Goal: Transaction & Acquisition: Purchase product/service

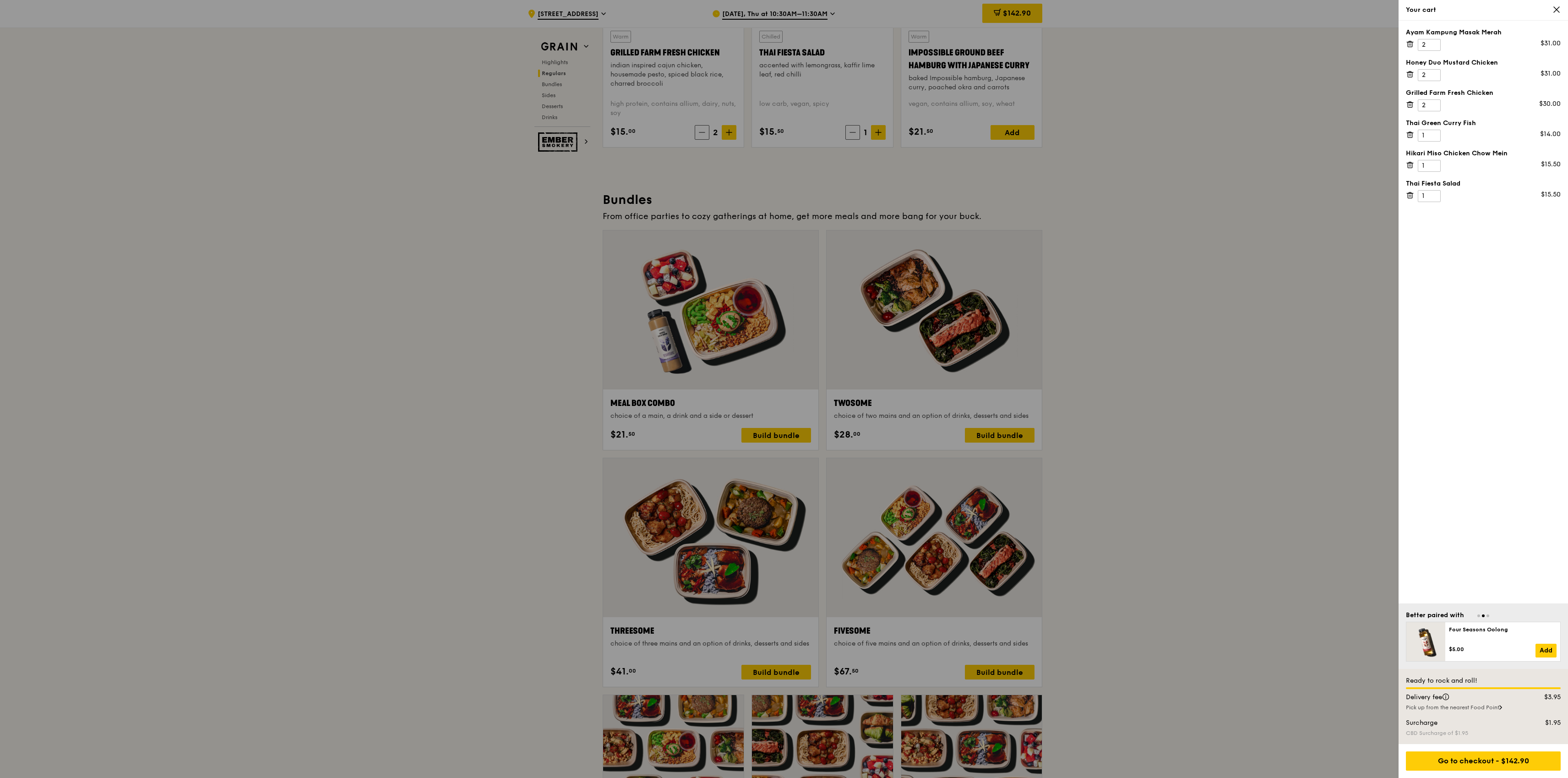
scroll to position [1078, 0]
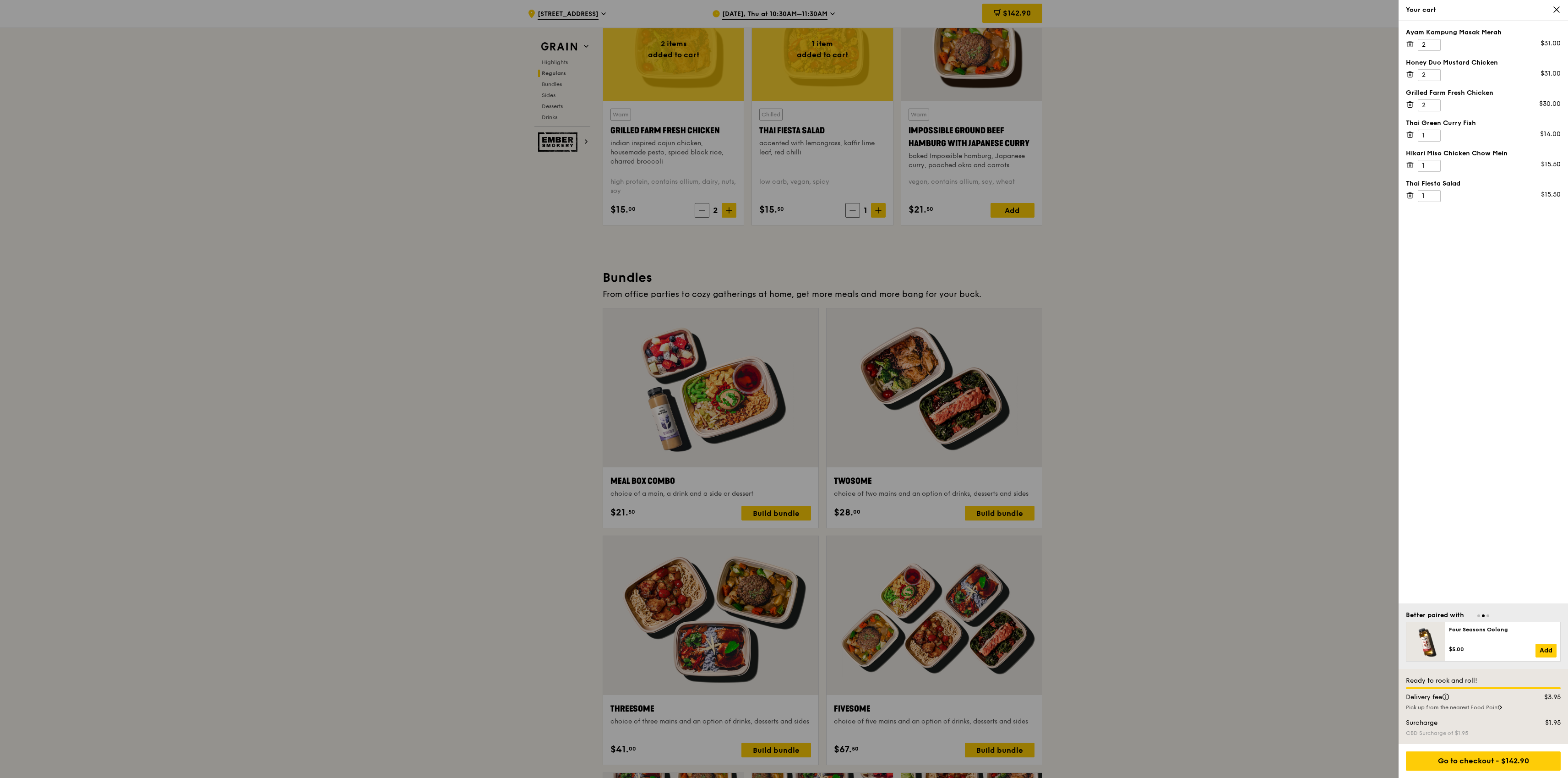
click at [1558, 8] on icon at bounding box center [1556, 10] width 8 height 8
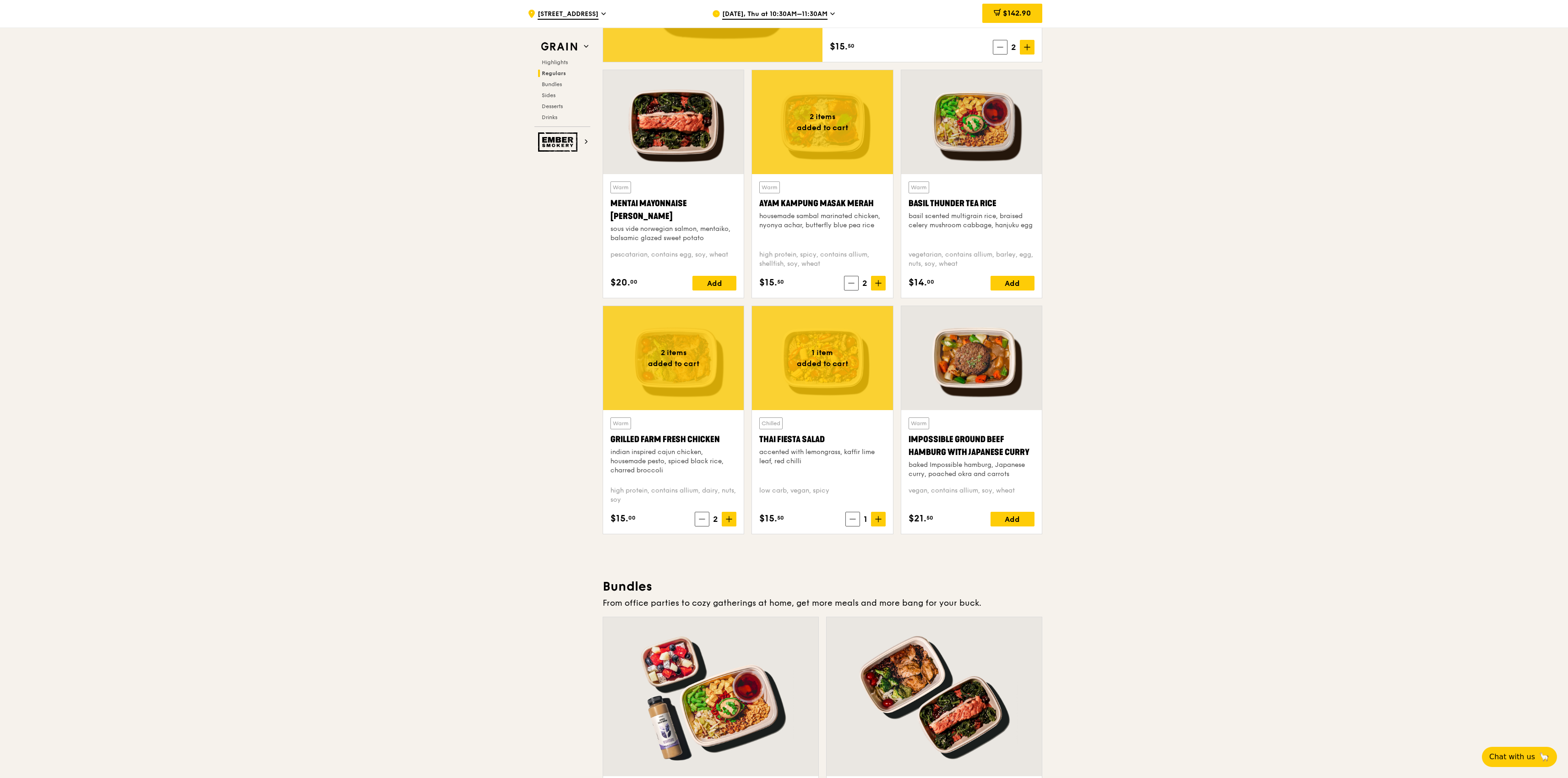
scroll to position [727, 0]
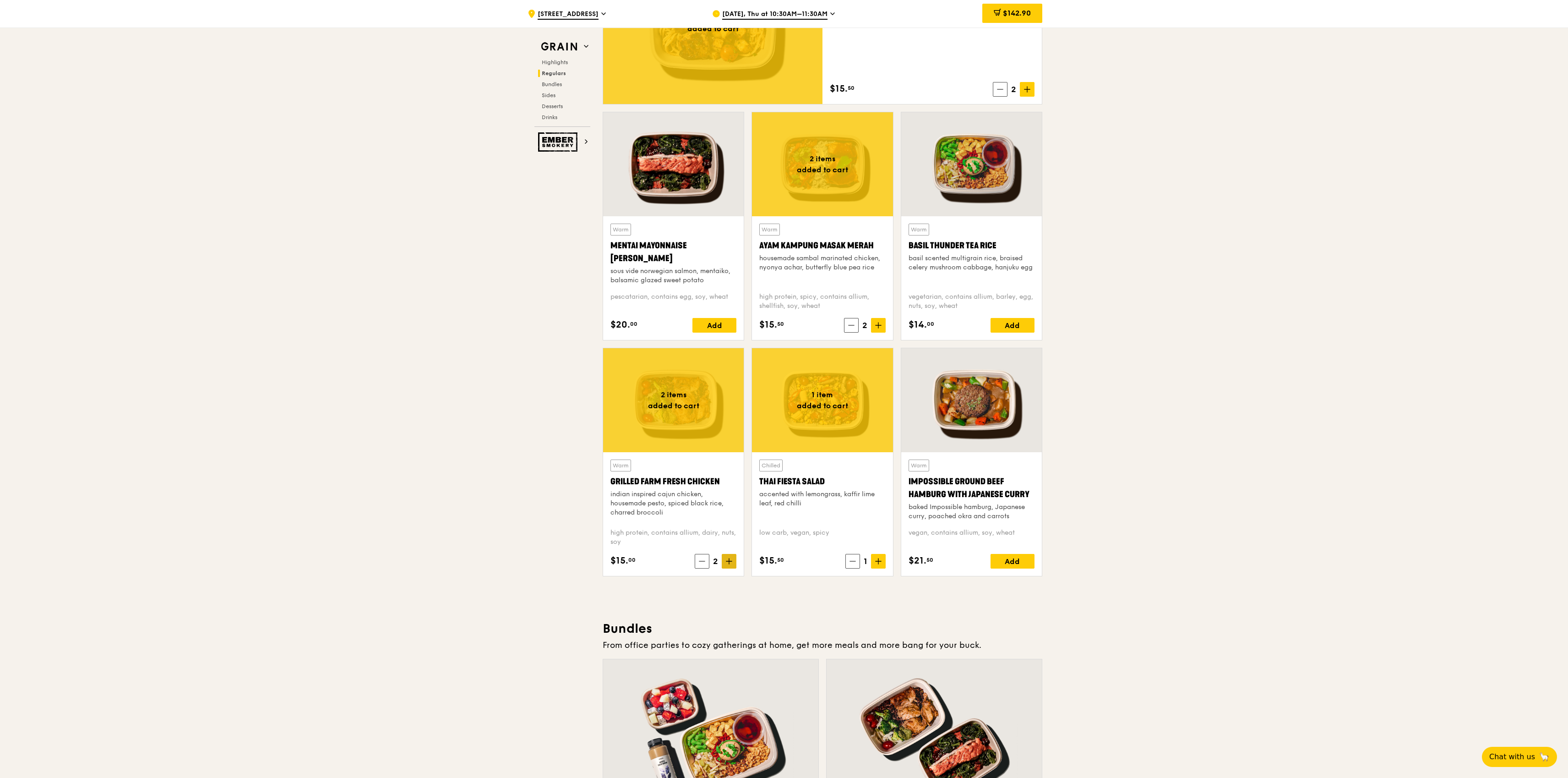
click at [733, 559] on span at bounding box center [728, 561] width 14 height 14
click at [1023, 14] on span "$157.90" at bounding box center [1017, 13] width 27 height 9
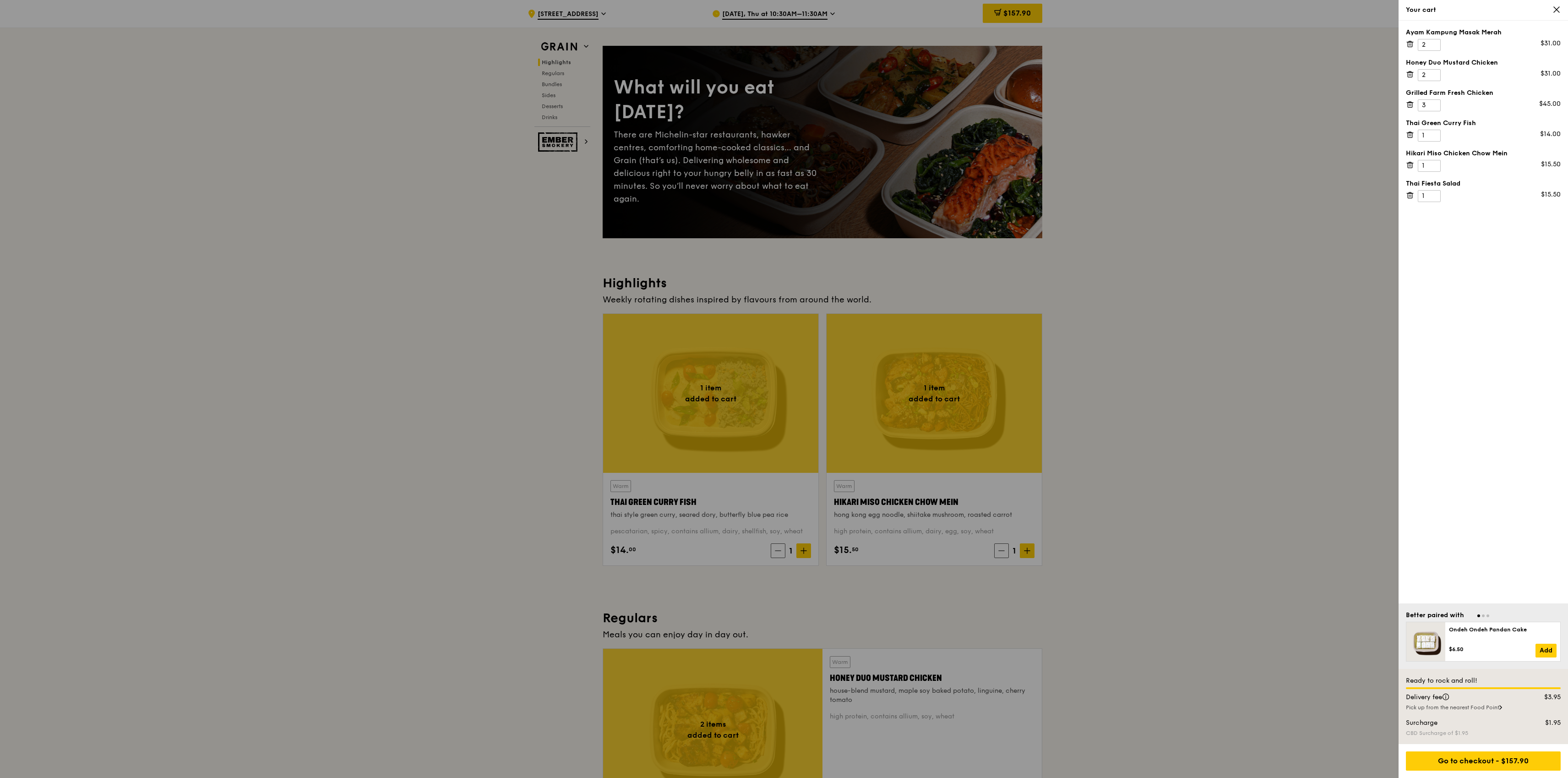
scroll to position [0, 0]
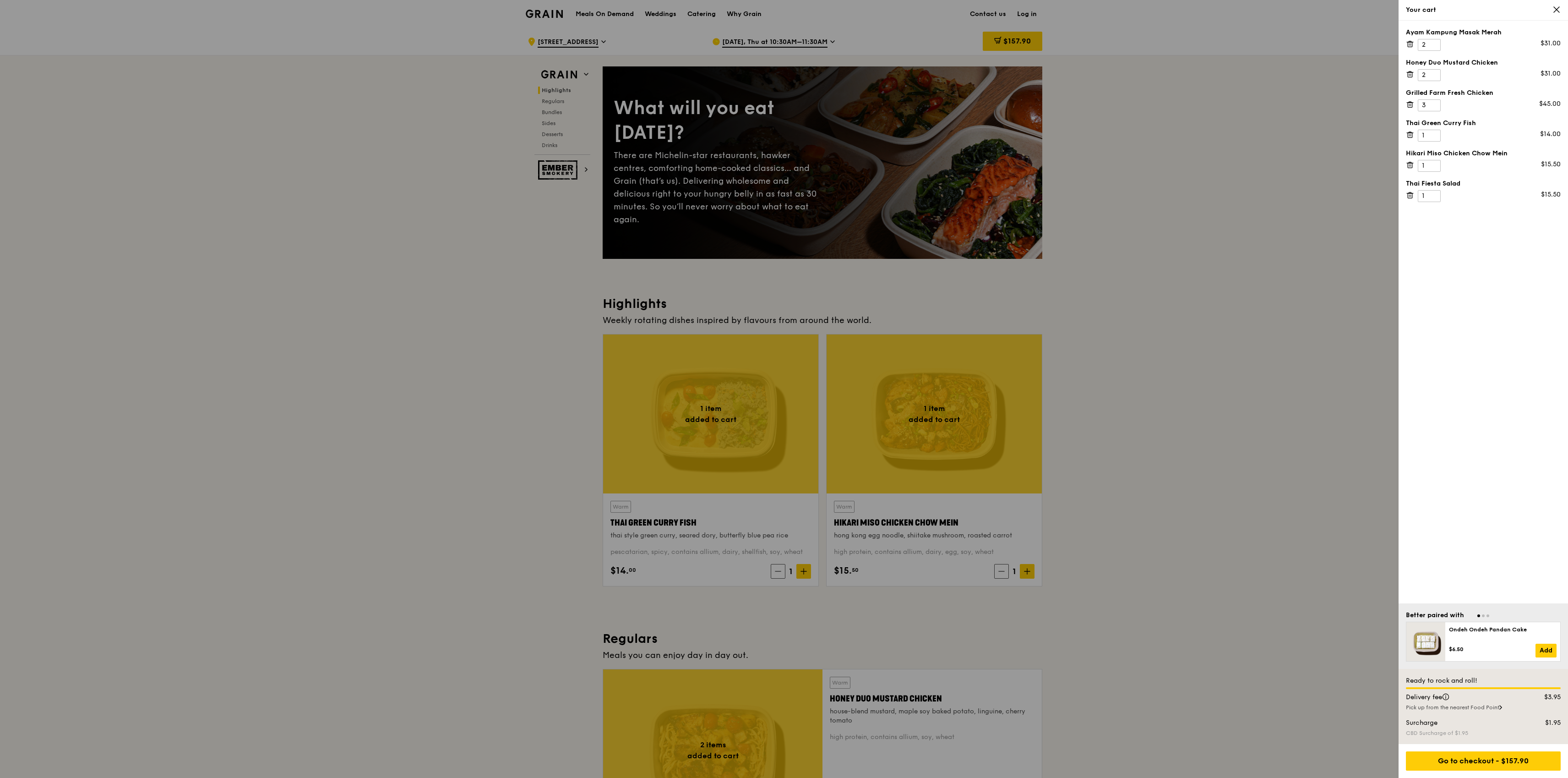
click at [1559, 9] on icon at bounding box center [1556, 10] width 8 height 8
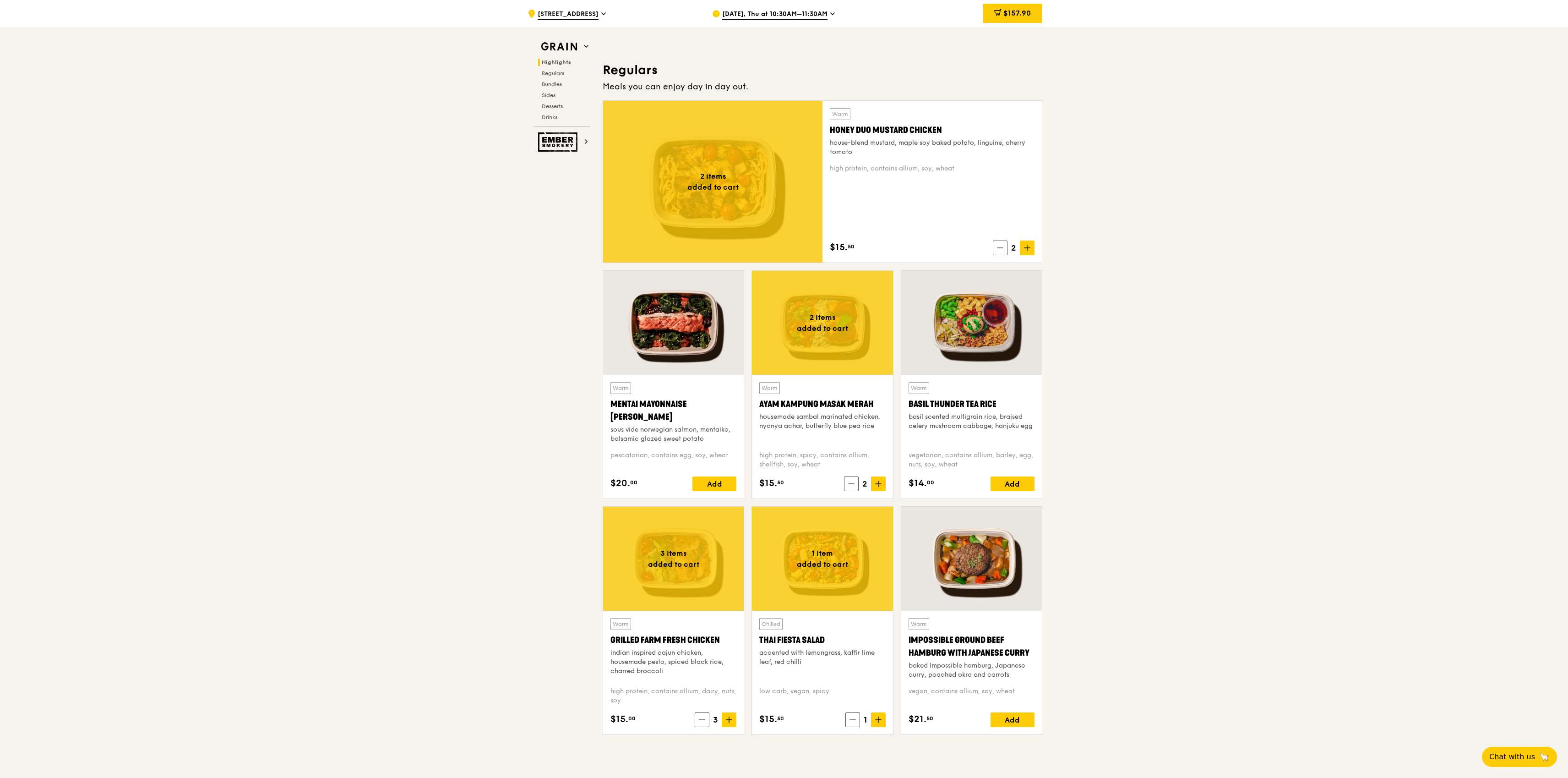
scroll to position [569, 0]
click at [1018, 13] on span "$157.90" at bounding box center [1017, 13] width 27 height 9
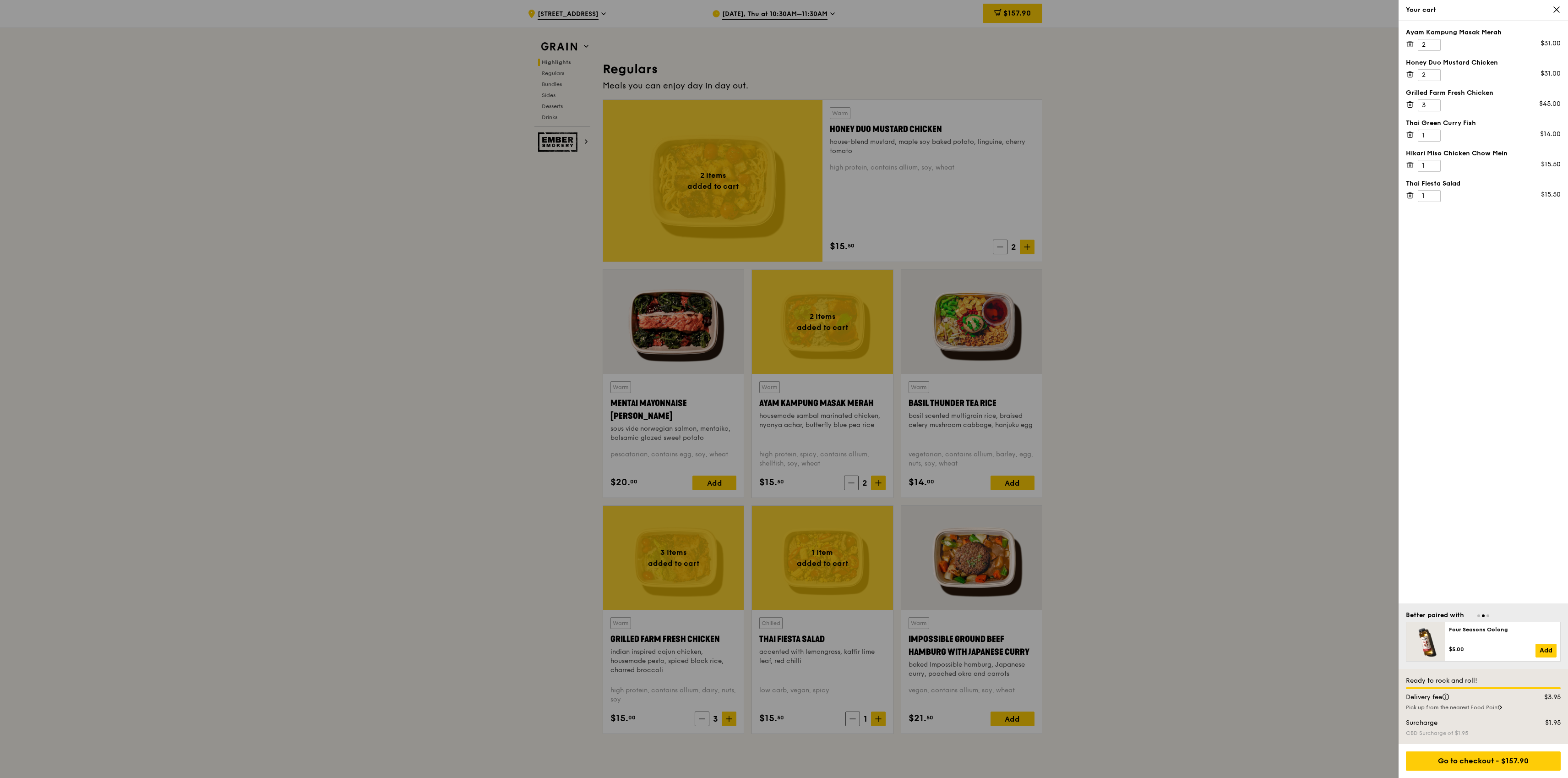
click at [1157, 487] on div at bounding box center [784, 389] width 1568 height 778
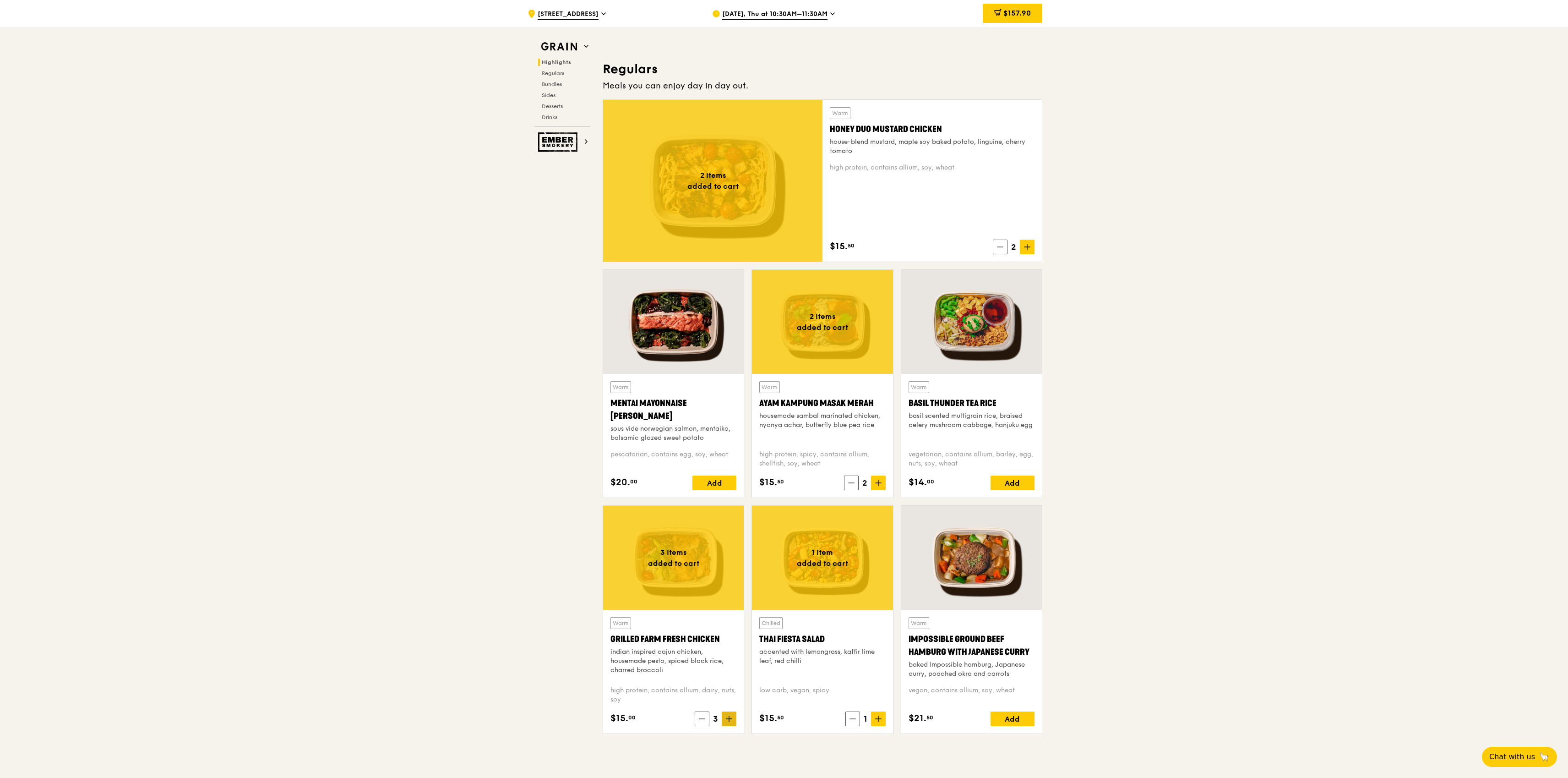
click at [725, 718] on span at bounding box center [728, 719] width 14 height 14
click at [1025, 8] on div "$172.90" at bounding box center [1012, 13] width 59 height 19
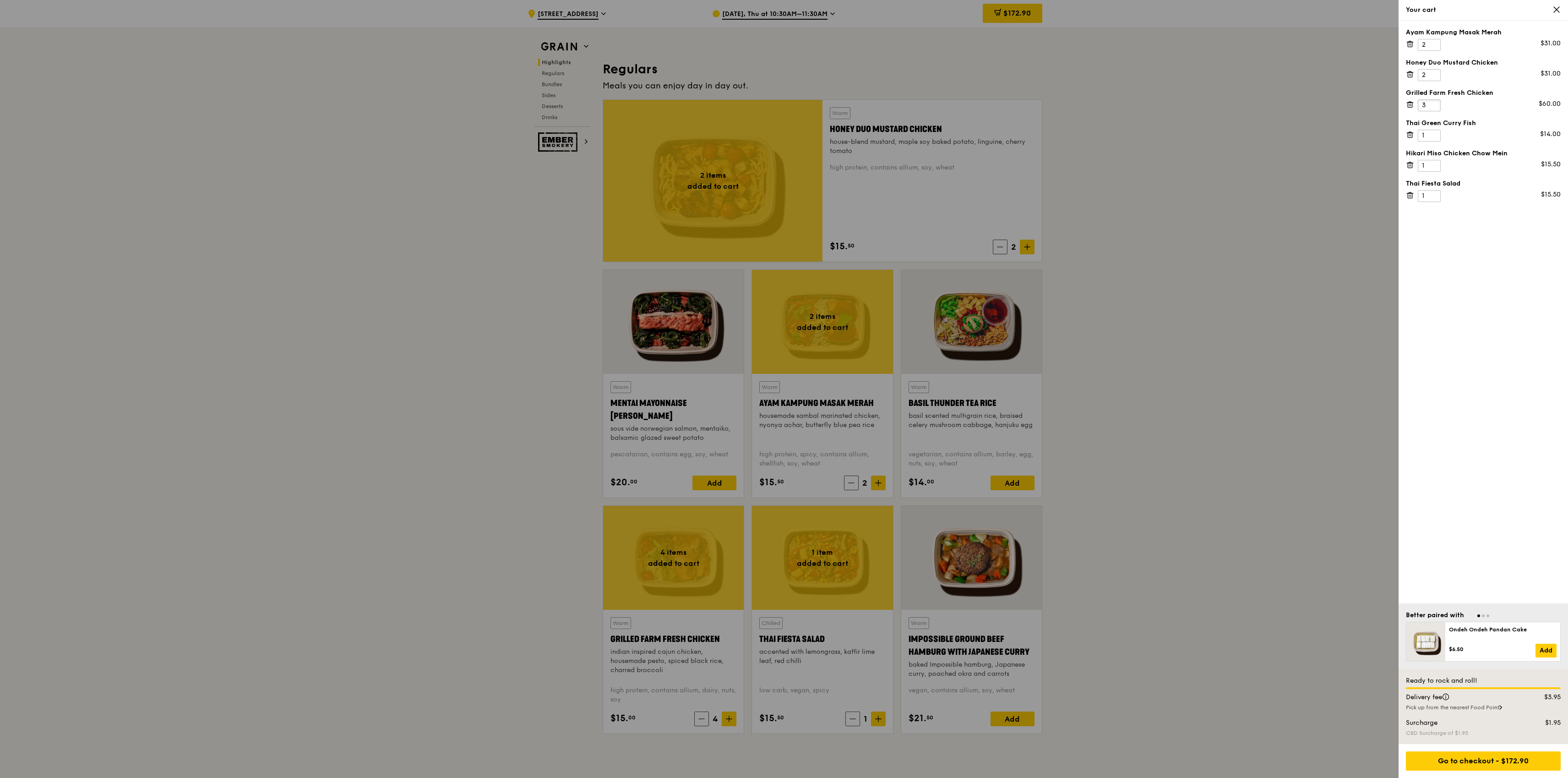
type input "3"
click at [1434, 108] on input "3" at bounding box center [1429, 105] width 23 height 12
click at [556, 457] on div at bounding box center [784, 389] width 1568 height 778
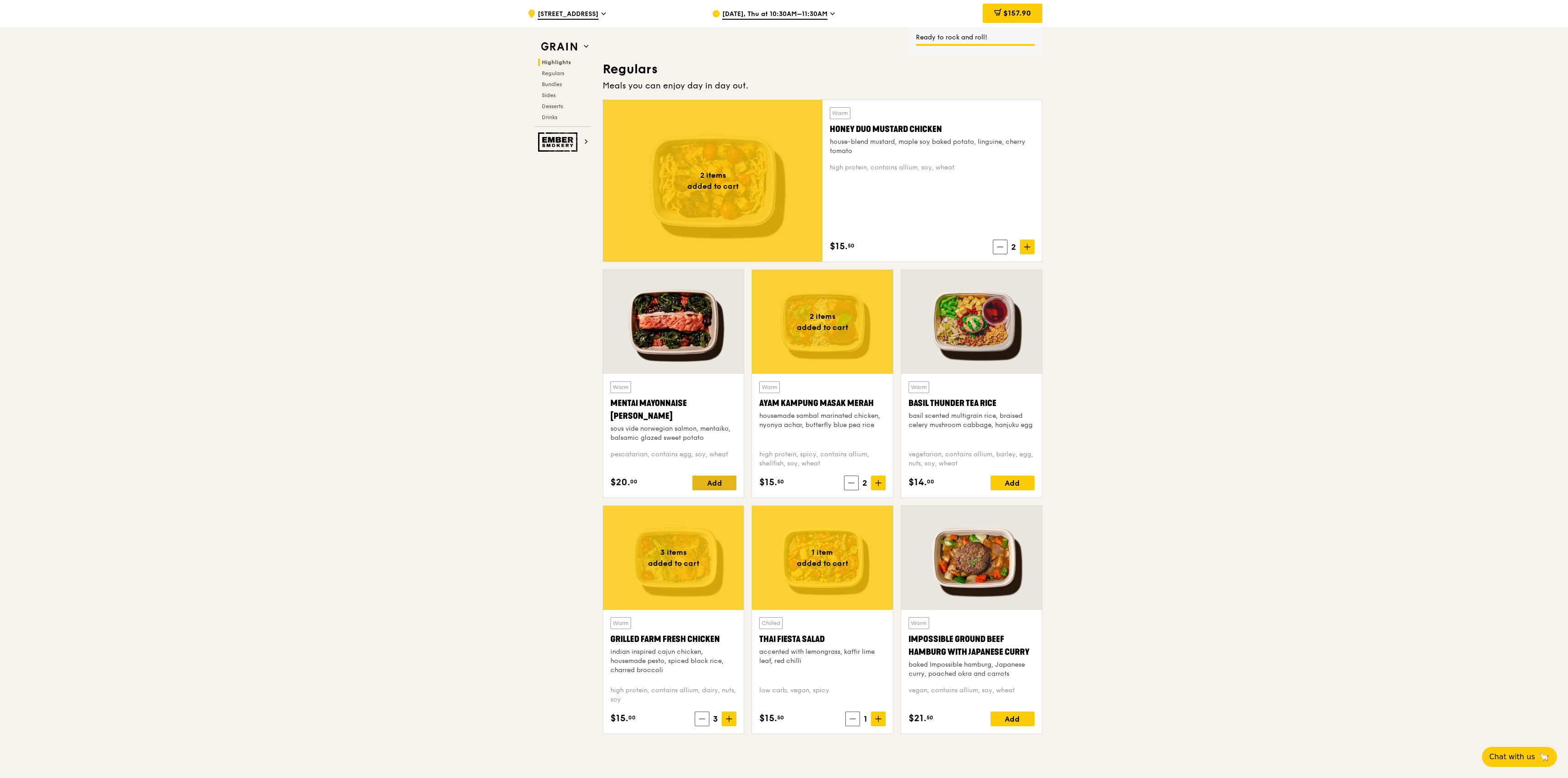
click at [708, 483] on div "Add" at bounding box center [714, 482] width 44 height 14
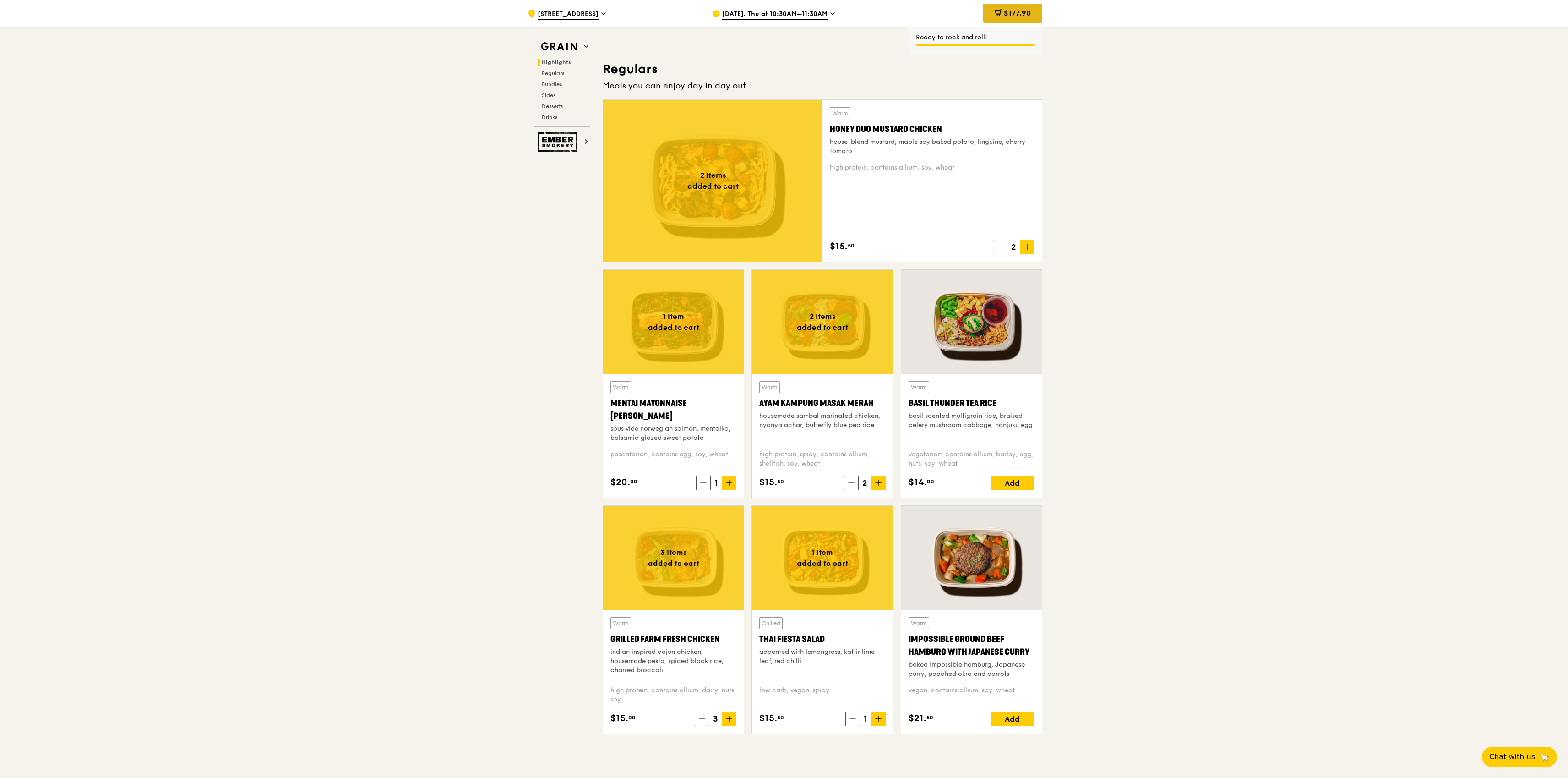
click at [1018, 13] on span "$177.90" at bounding box center [1017, 13] width 27 height 9
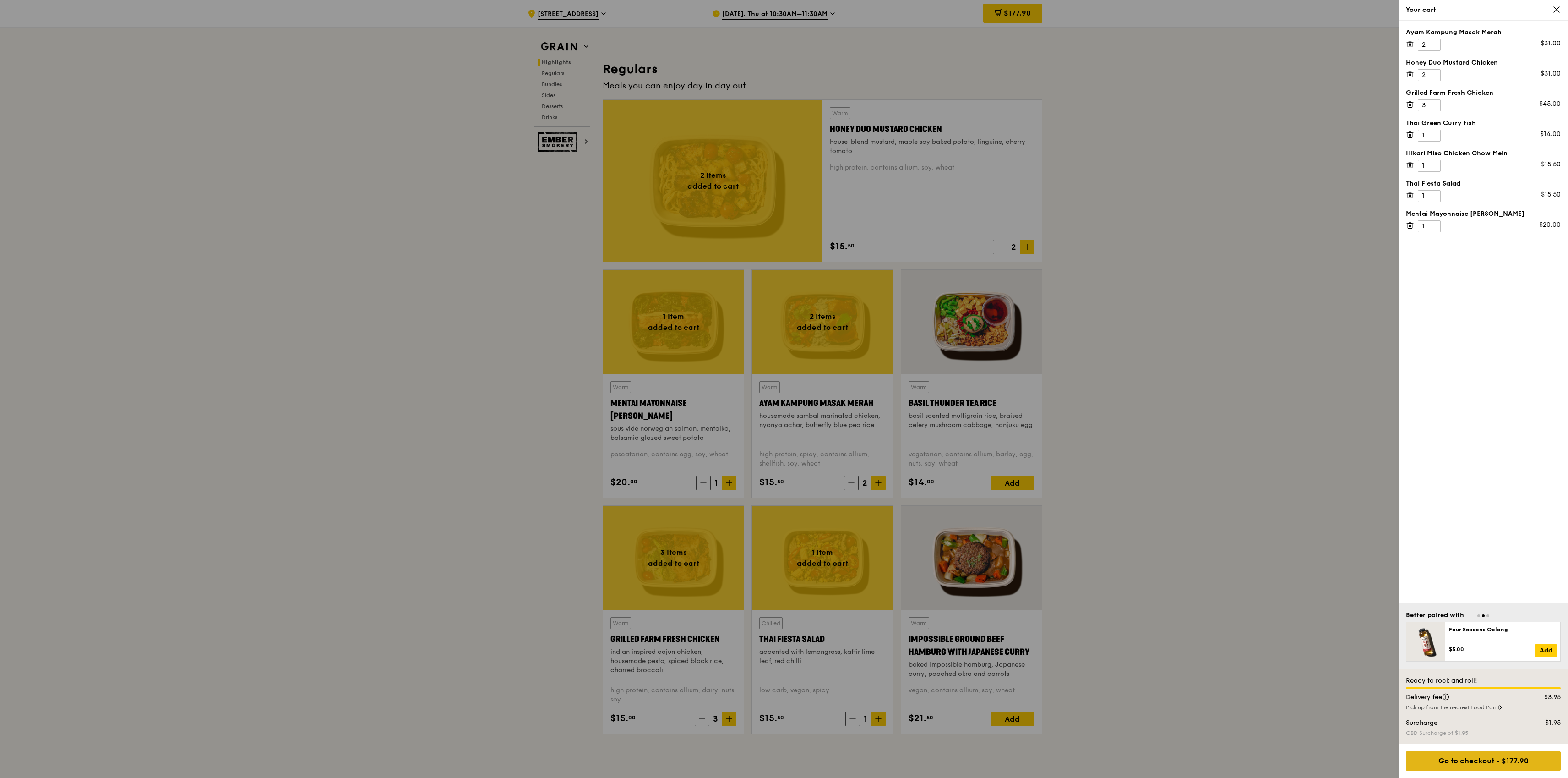
click at [1466, 762] on div "Go to checkout - $177.90" at bounding box center [1483, 761] width 155 height 19
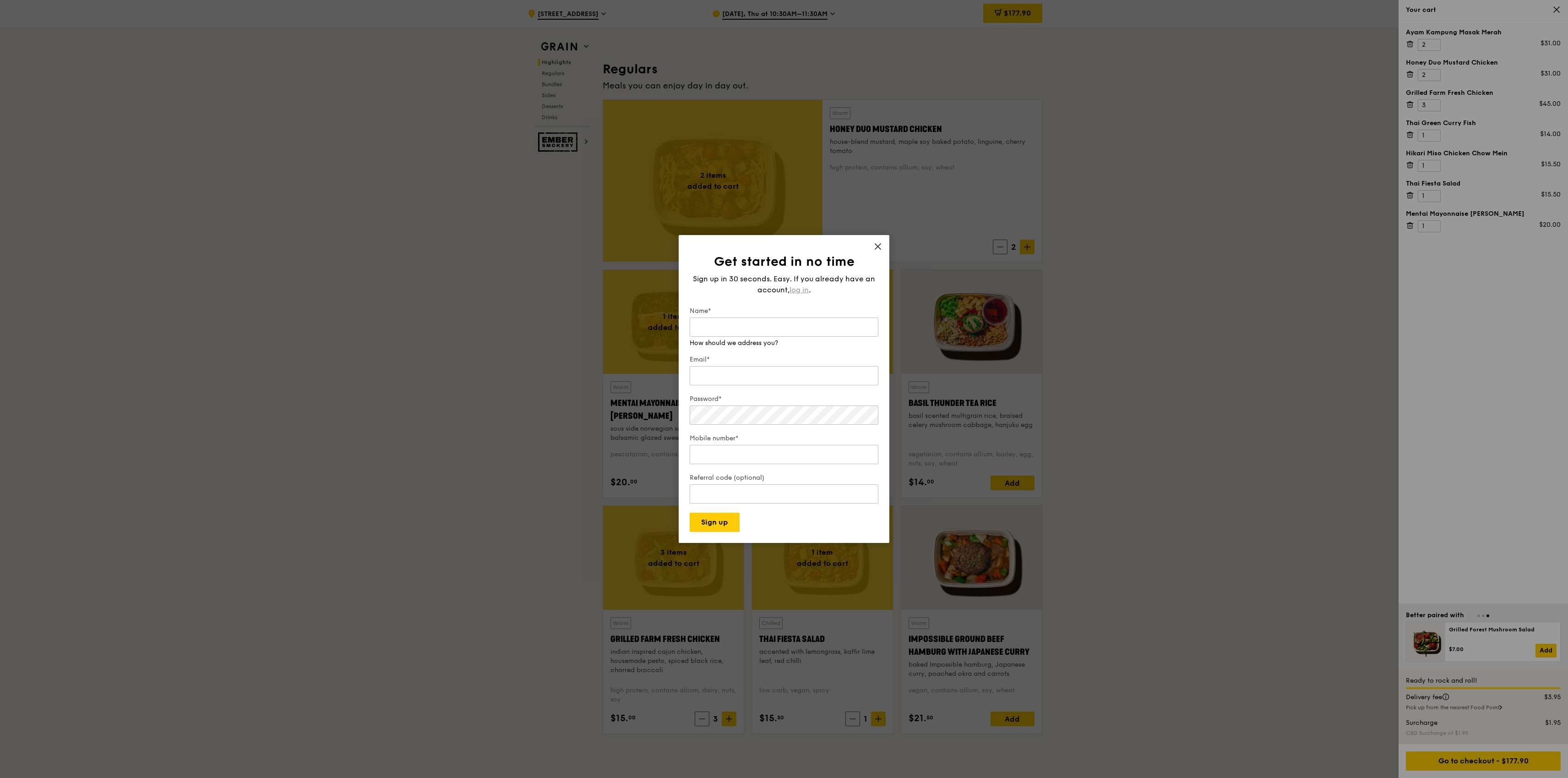
click at [806, 292] on span "log in" at bounding box center [799, 290] width 19 height 11
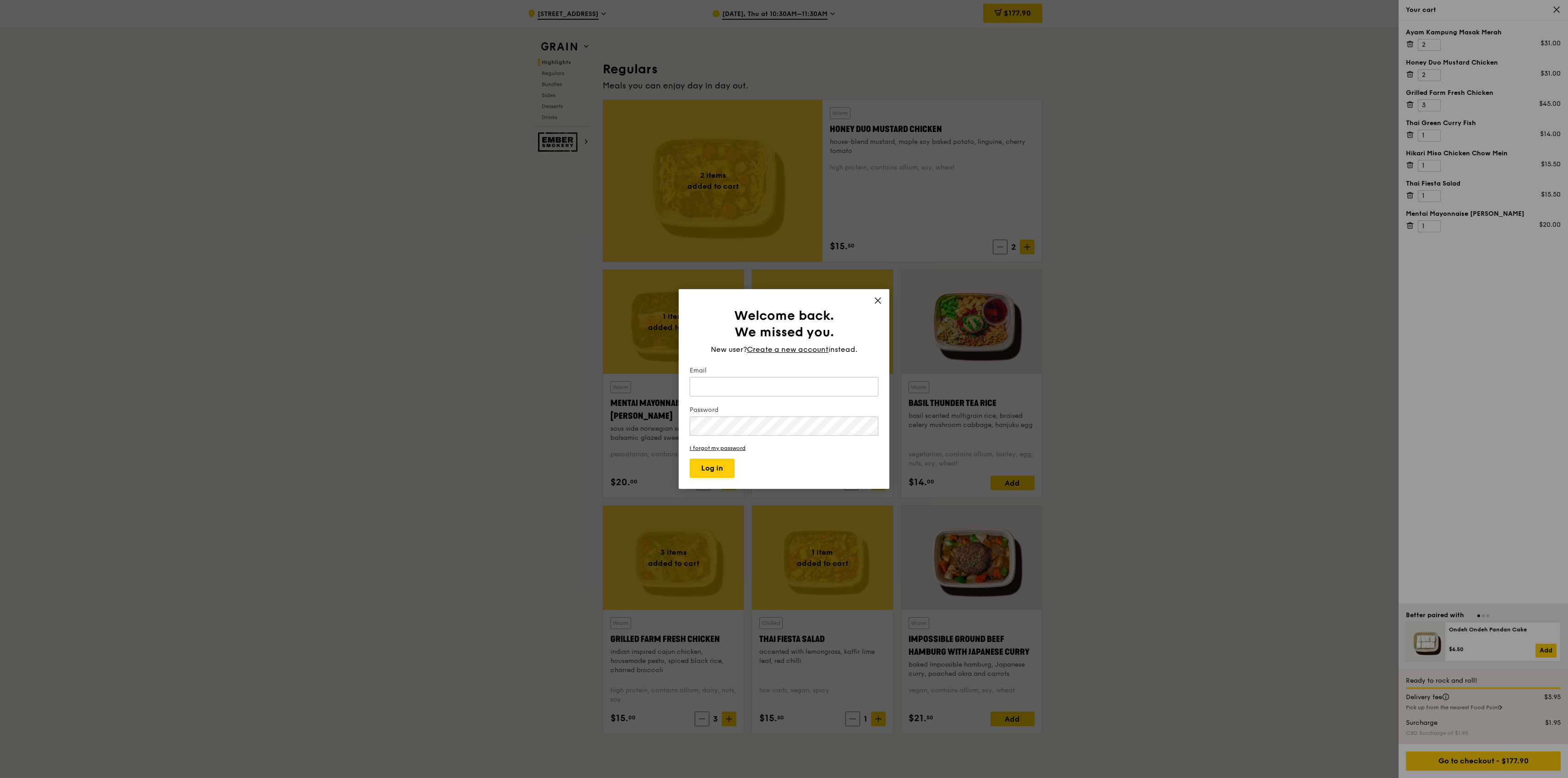
click at [763, 378] on input "Email" at bounding box center [784, 387] width 188 height 19
type input "mas-iq@hotmail.com"
click at [714, 466] on button "Log in" at bounding box center [712, 469] width 45 height 19
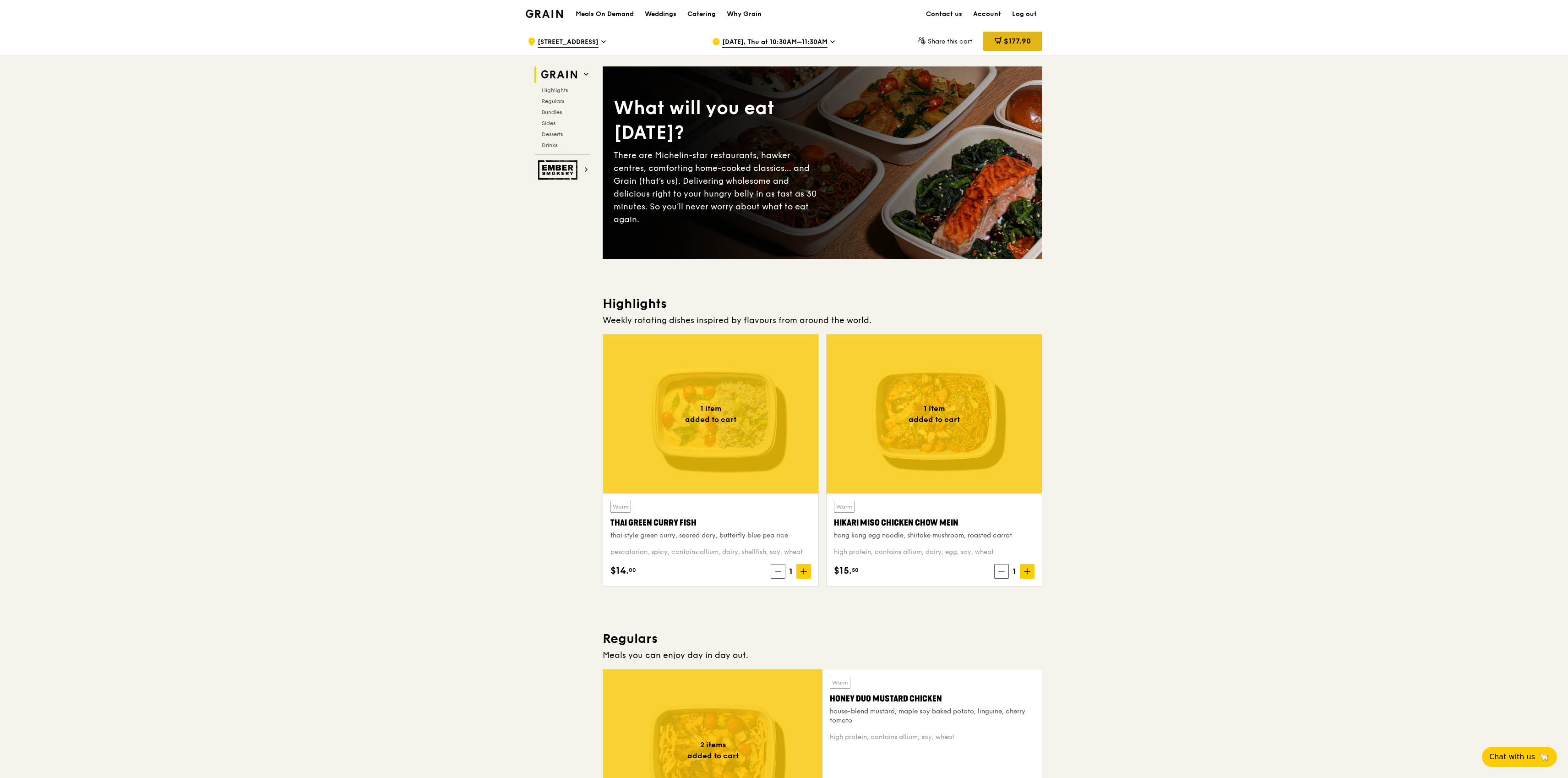
click at [1001, 40] on div "$177.90" at bounding box center [1012, 41] width 59 height 19
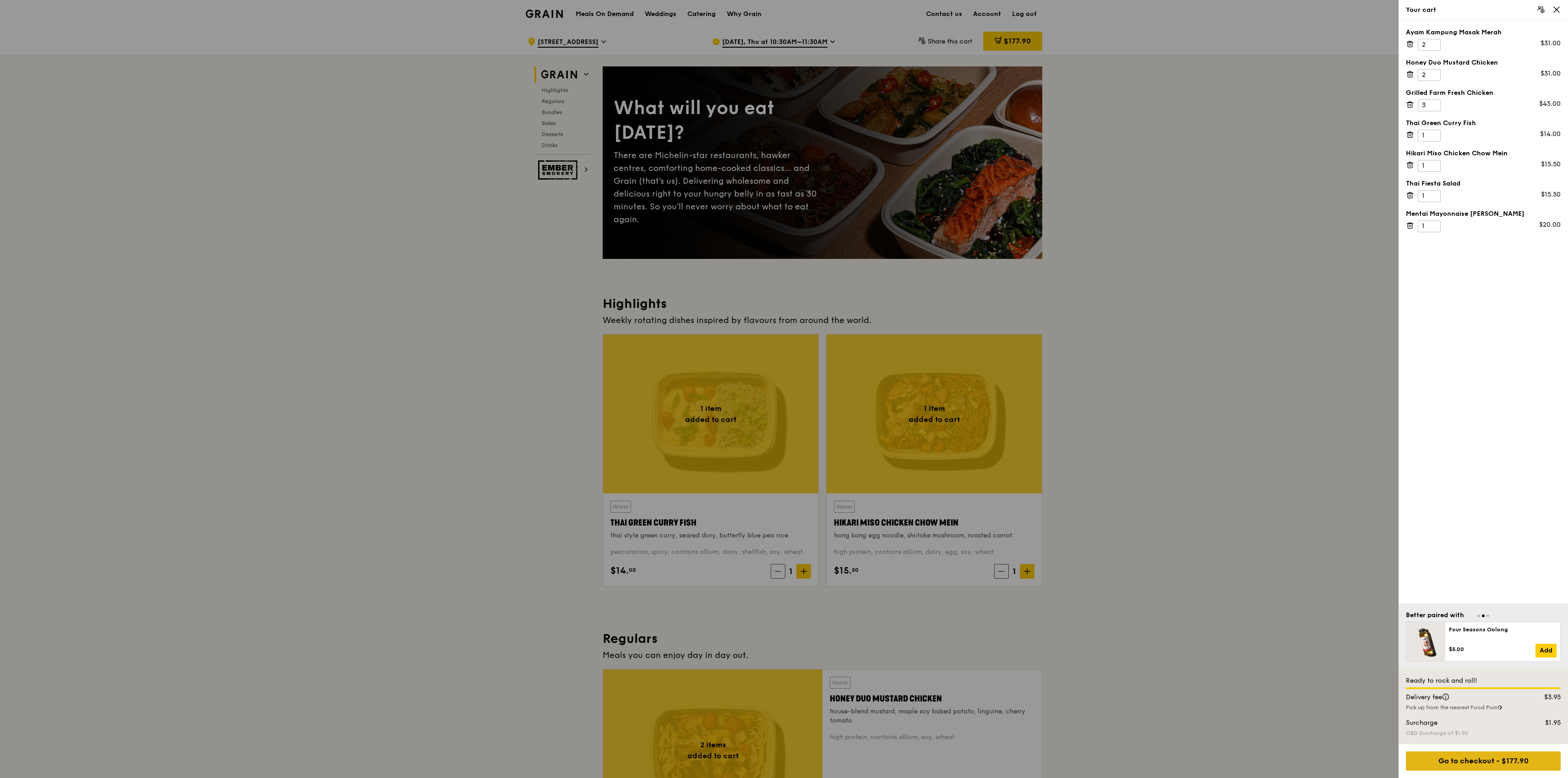
click at [1506, 761] on div "Go to checkout - $177.90" at bounding box center [1483, 761] width 155 height 19
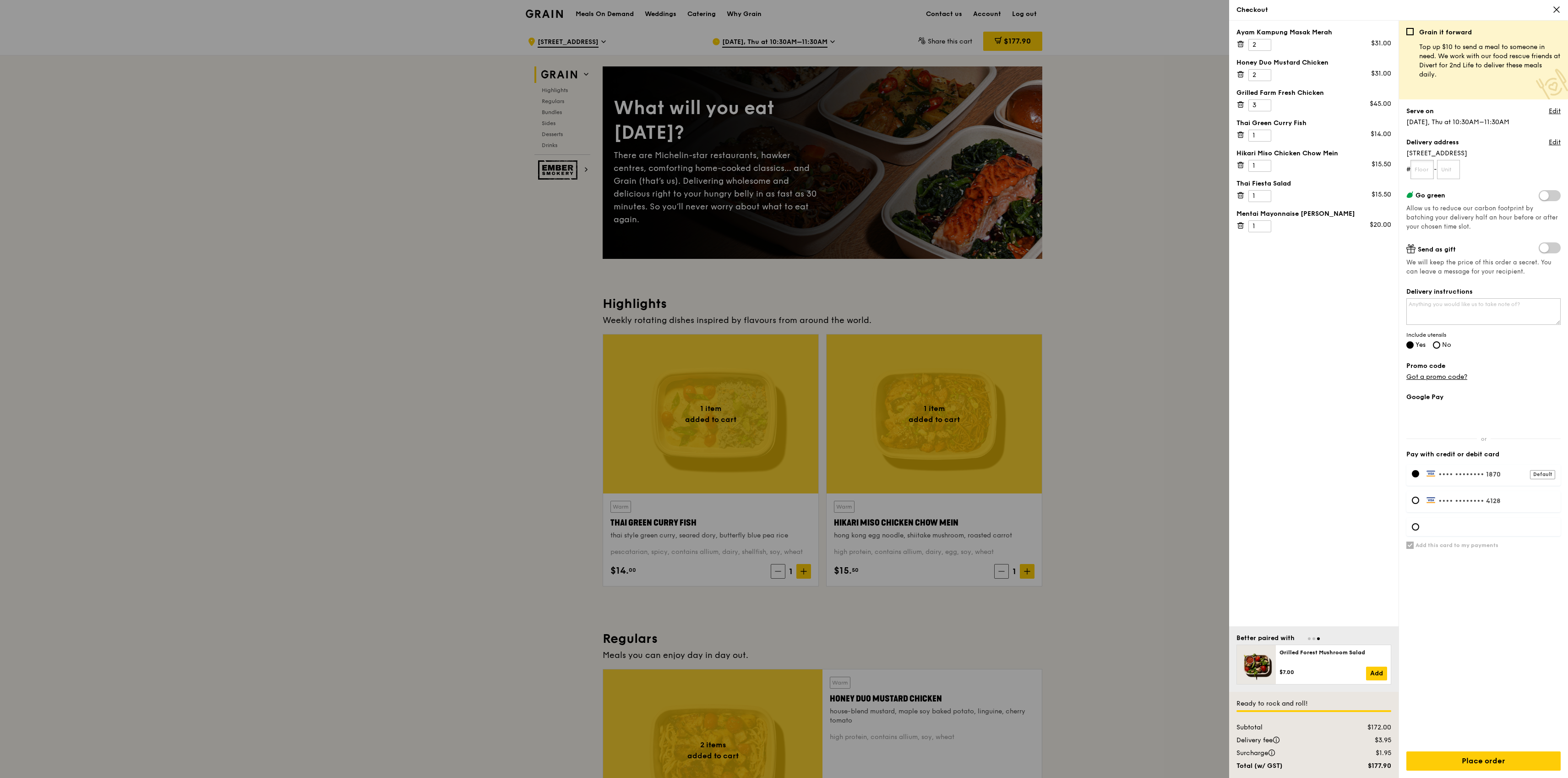
click at [1427, 173] on input "text" at bounding box center [1422, 169] width 23 height 19
type input "13"
click at [1457, 169] on input "text" at bounding box center [1449, 169] width 23 height 19
type input "00"
click at [1350, 279] on div "Ayam Kampung Masak Merah 2 $31.00 Honey Duo Mustard Chicken 2 $31.00 Grilled Fa…" at bounding box center [1314, 323] width 169 height 606
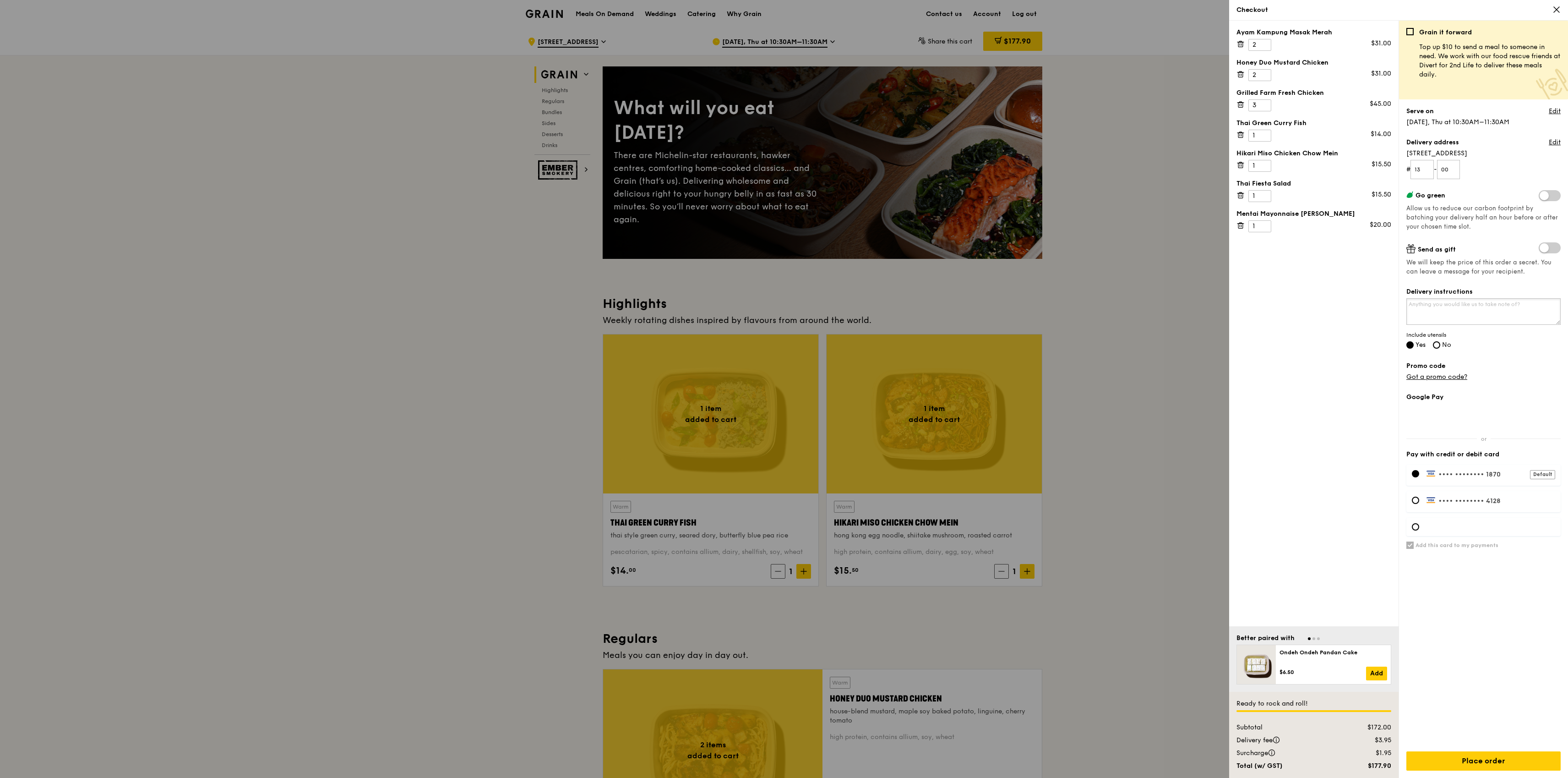
click at [1434, 305] on textarea "Delivery instructions" at bounding box center [1483, 311] width 154 height 27
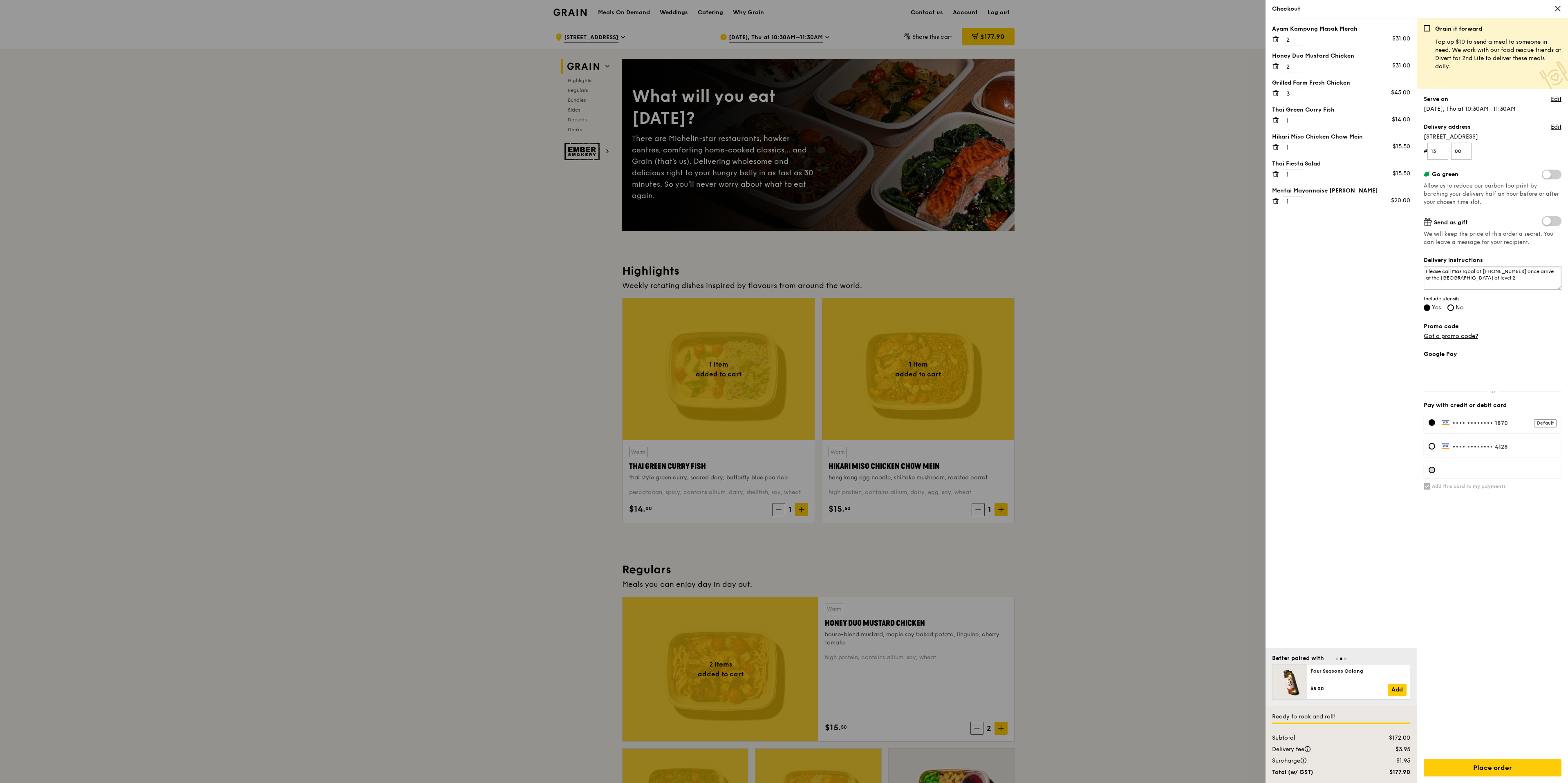
type textarea "Please call Mas Iqbal at [PHONE_NUMBER] once arrive at the [GEOGRAPHIC_DATA] at…"
click at [1399, 469] on div at bounding box center [1432, 470] width 7 height 7
click at [1399, 541] on div "Add this card to my payments" at bounding box center [1493, 618] width 138 height 271
click at [1399, 693] on input "Place order" at bounding box center [1493, 768] width 138 height 17
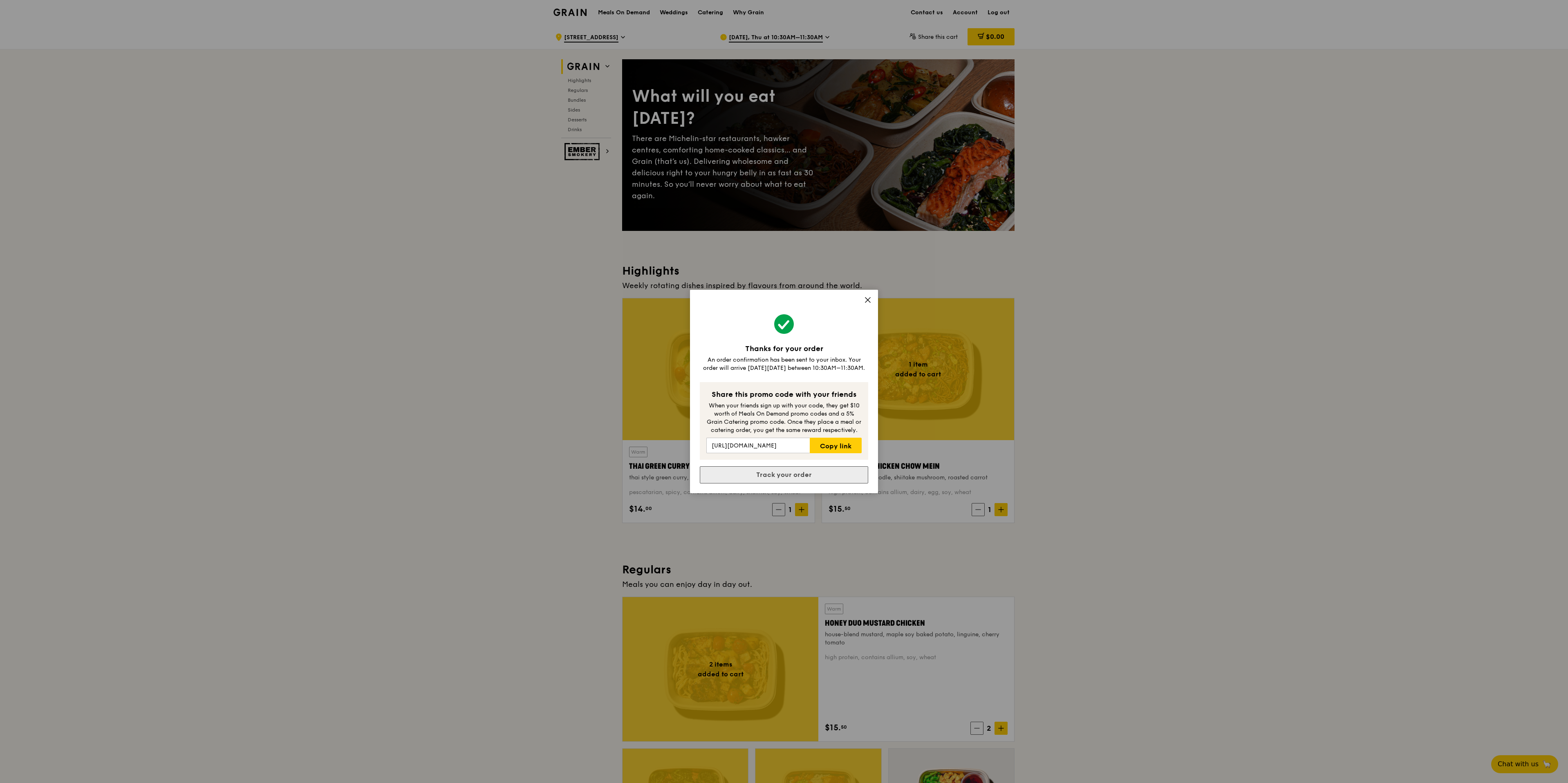
click at [802, 476] on link "Track your order" at bounding box center [784, 475] width 168 height 17
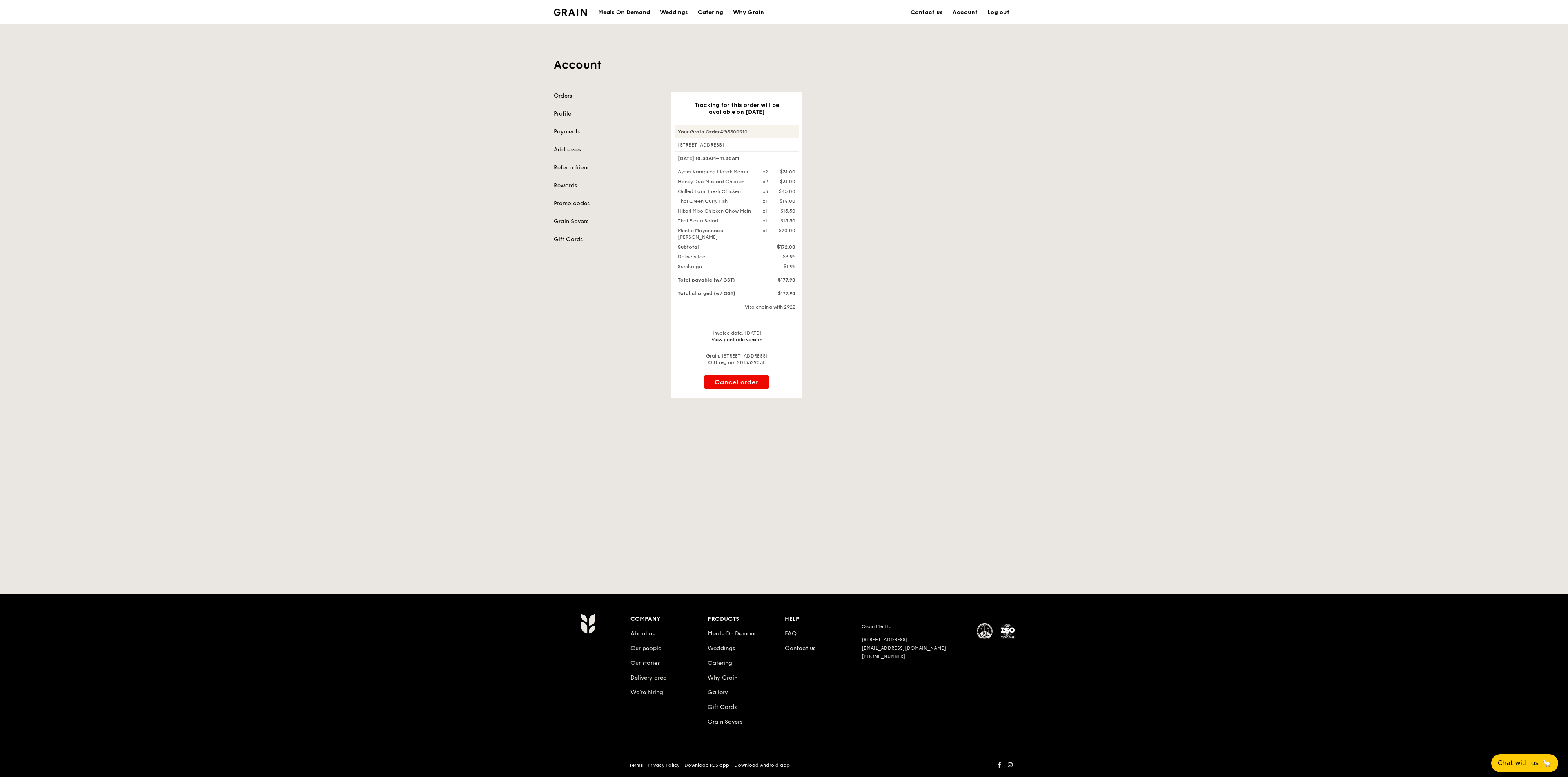
click at [785, 481] on div "Account Orders Profile Payments Addresses Refer a friend Rewards Promo codes Gr…" at bounding box center [784, 293] width 1568 height 537
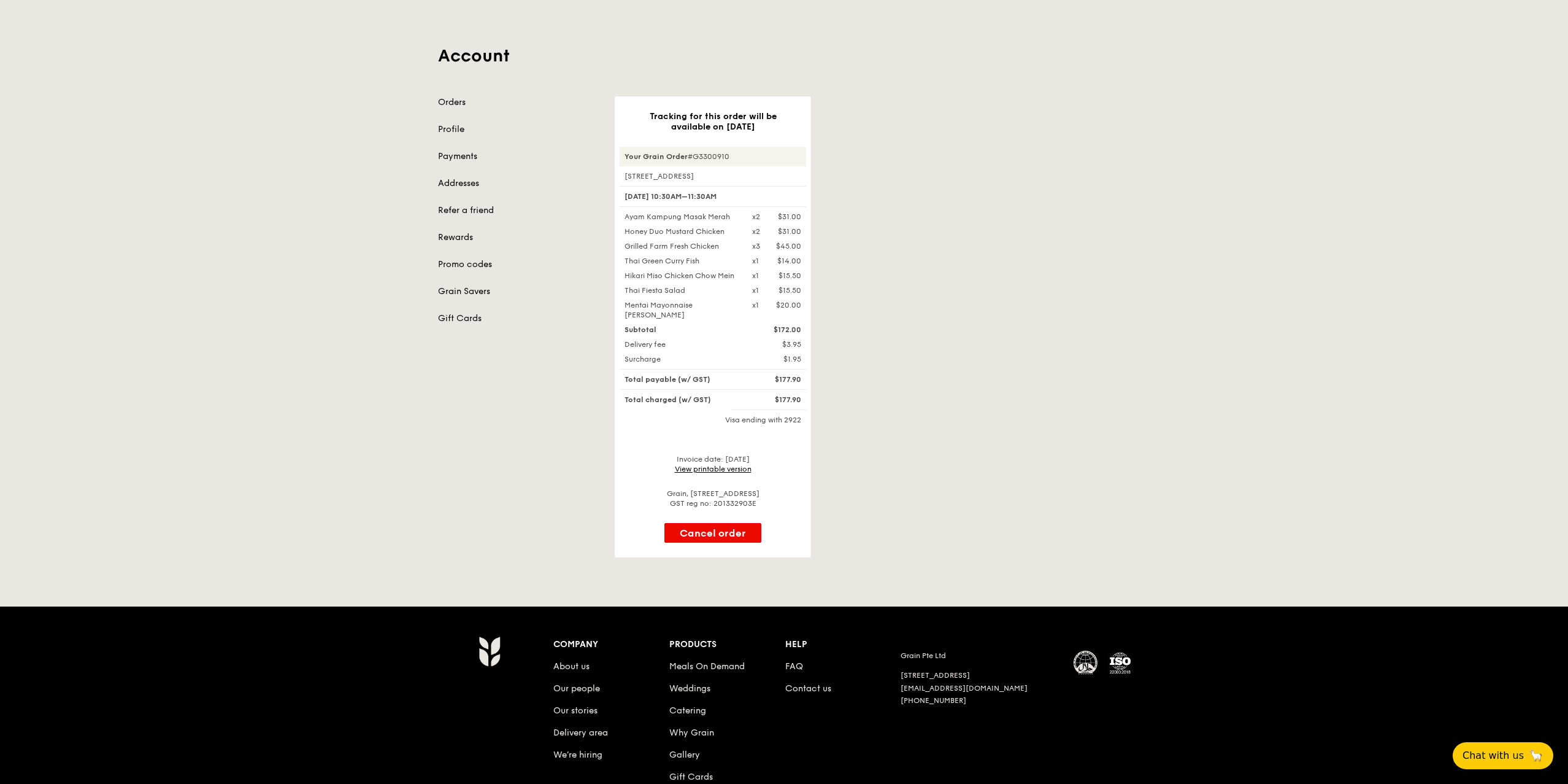
scroll to position [48, 0]
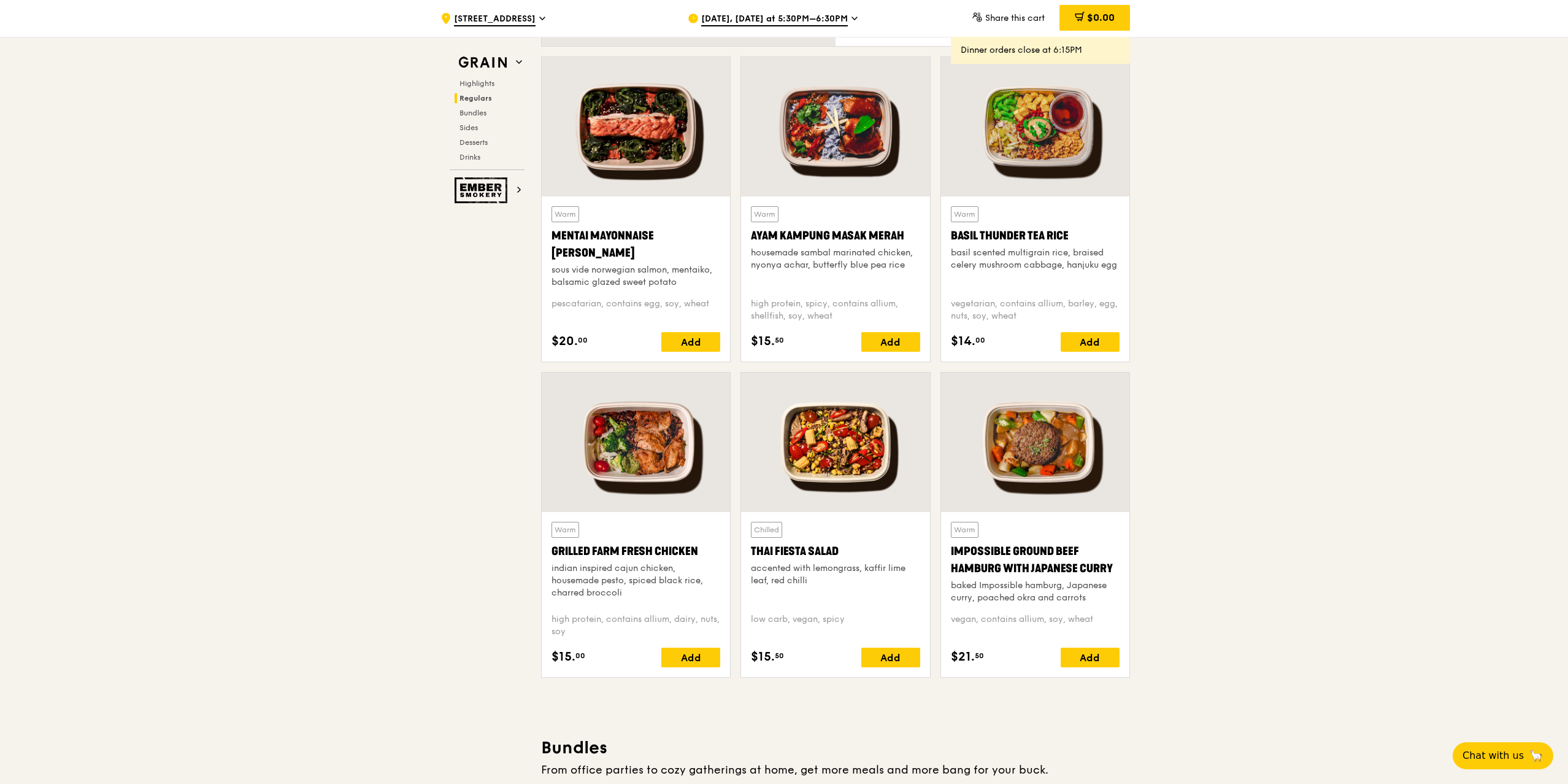
scroll to position [1060, 0]
